Goal: Information Seeking & Learning: Learn about a topic

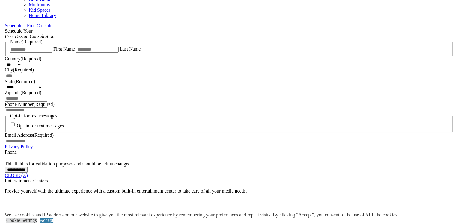
scroll to position [389, 0]
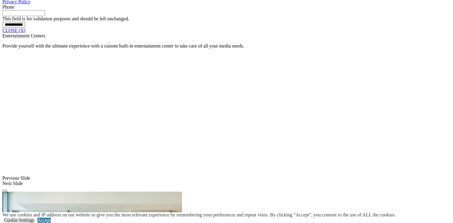
scroll to position [585, 0]
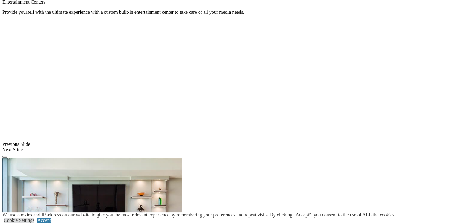
scroll to position [525, 0]
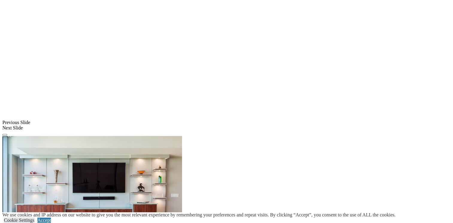
scroll to position [734, 0]
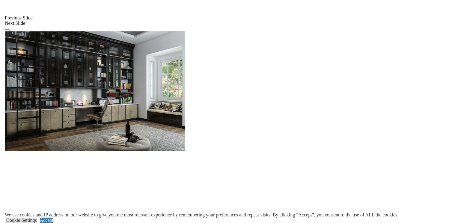
scroll to position [703, 0]
